Goal: Transaction & Acquisition: Subscribe to service/newsletter

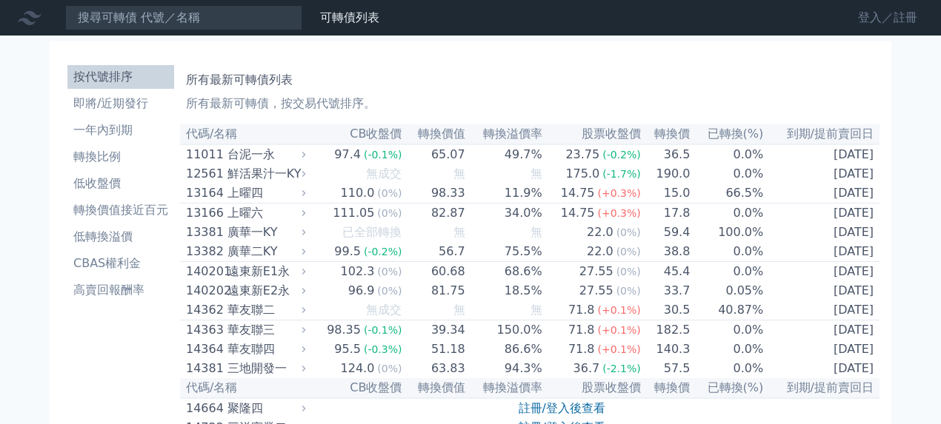
click at [863, 15] on link "登入／註冊" at bounding box center [887, 18] width 83 height 24
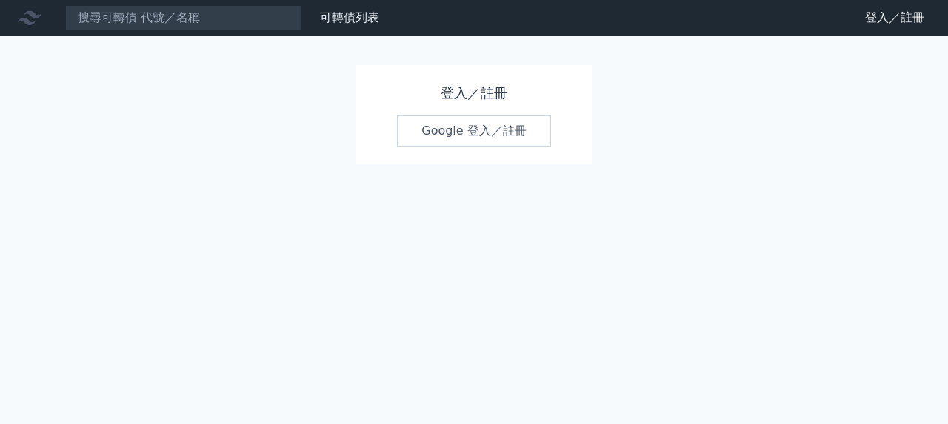
click at [467, 120] on link "Google 登入／註冊" at bounding box center [474, 131] width 154 height 31
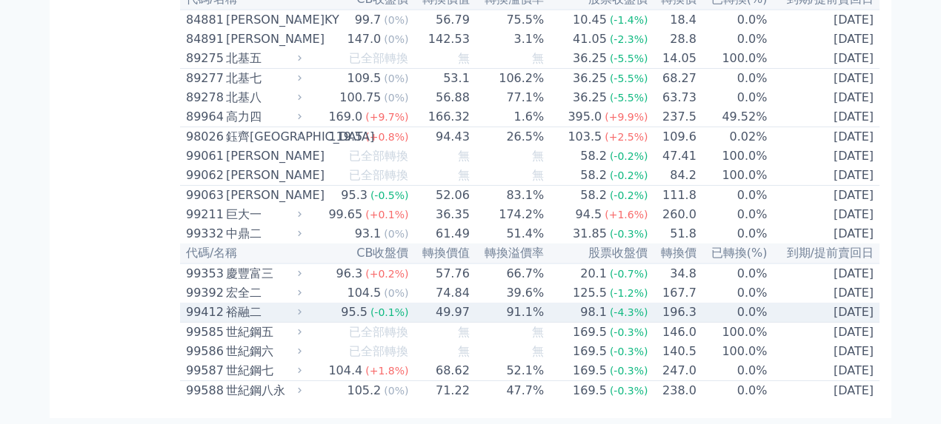
scroll to position [8739, 0]
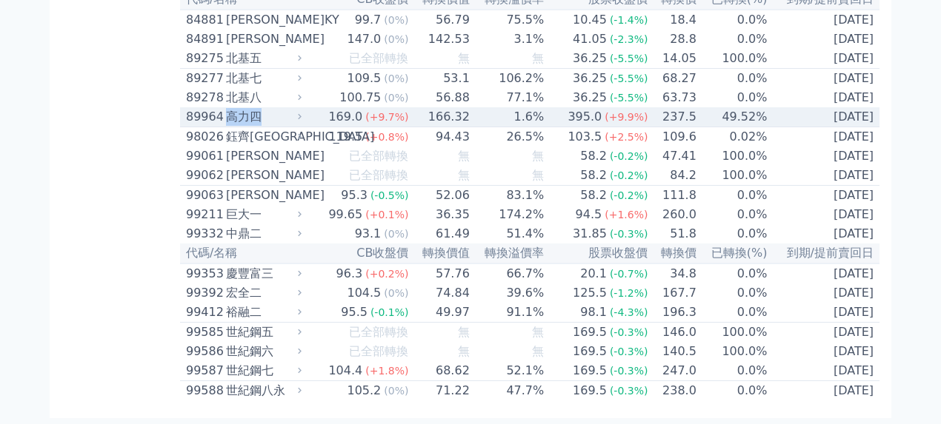
drag, startPoint x: 267, startPoint y: 243, endPoint x: 230, endPoint y: 244, distance: 36.3
click at [230, 126] on div "高力四" at bounding box center [262, 117] width 73 height 18
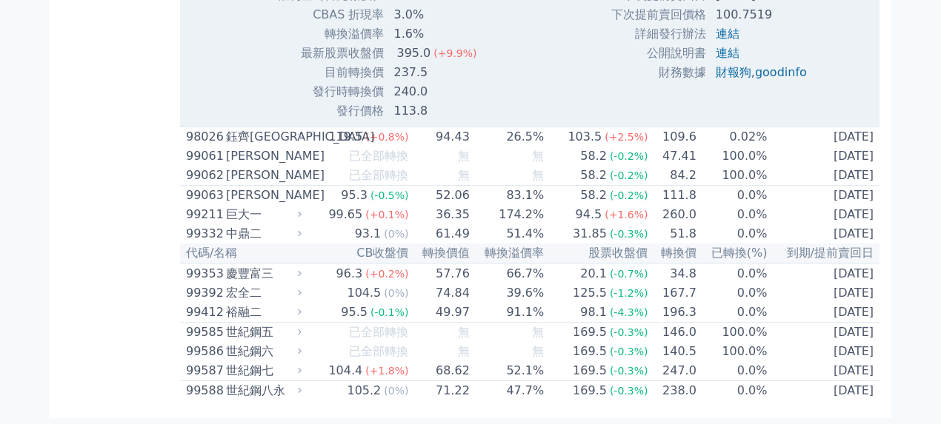
scroll to position [9369, 0]
